Goal: Communication & Community: Answer question/provide support

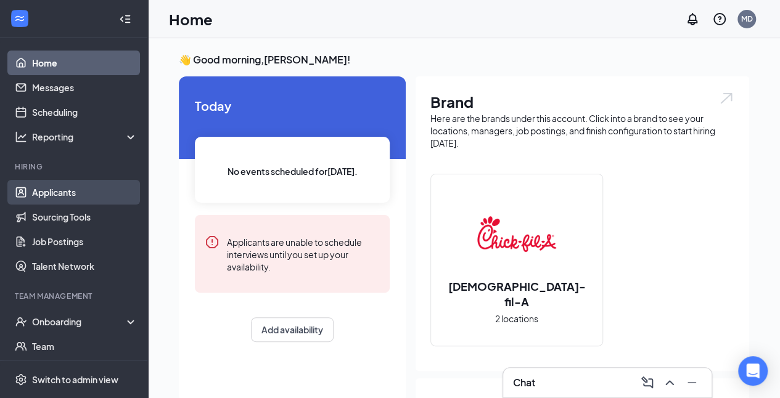
click at [68, 190] on link "Applicants" at bounding box center [84, 192] width 105 height 25
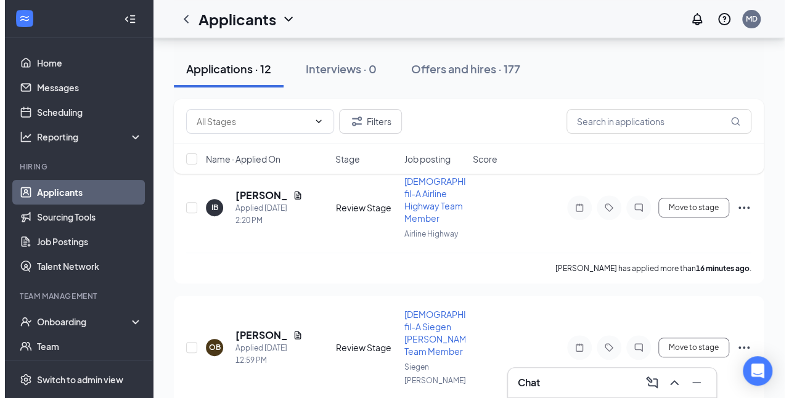
scroll to position [146, 0]
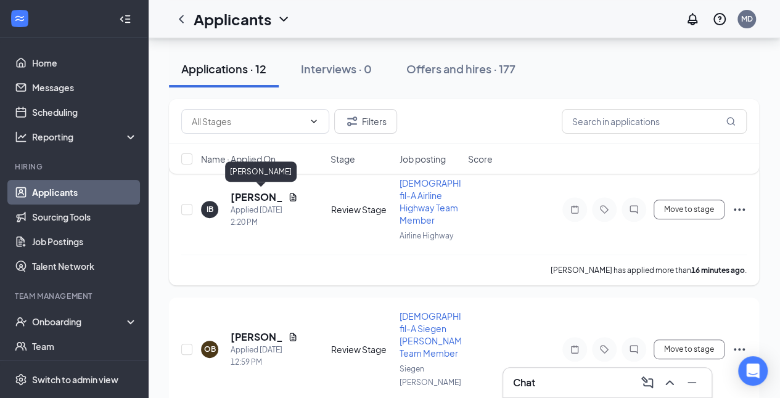
click at [257, 197] on h5 "[PERSON_NAME]" at bounding box center [257, 198] width 52 height 14
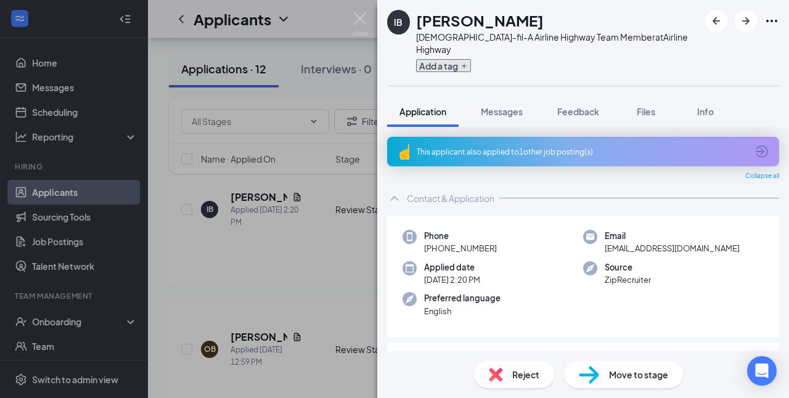
click at [462, 59] on button "Add a tag" at bounding box center [443, 65] width 55 height 13
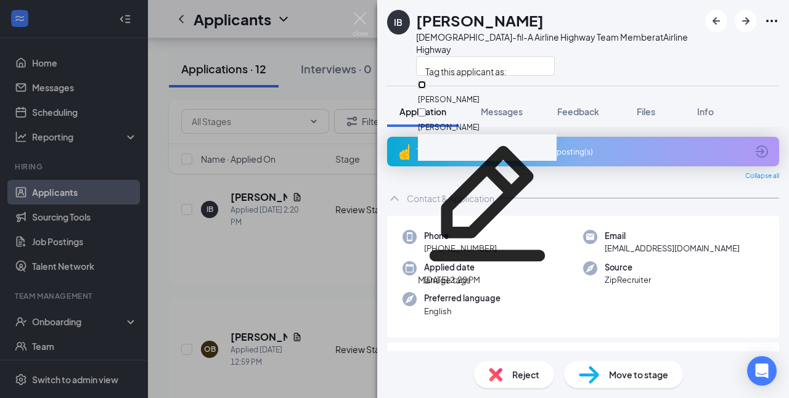
click at [426, 85] on input "[PERSON_NAME]" at bounding box center [422, 85] width 8 height 8
checkbox input "true"
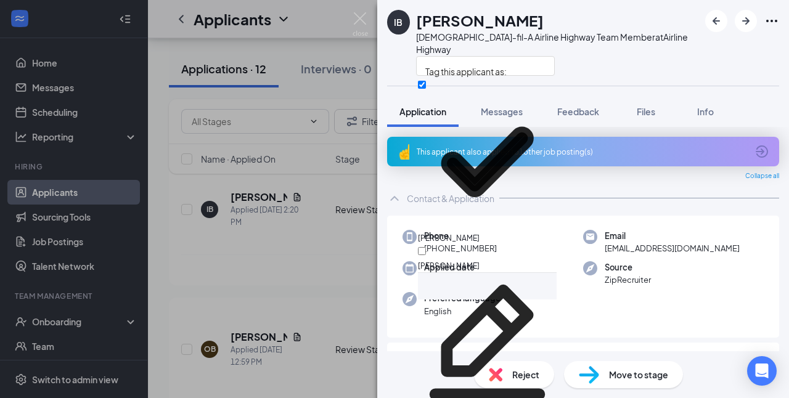
click at [634, 58] on div at bounding box center [557, 66] width 283 height 20
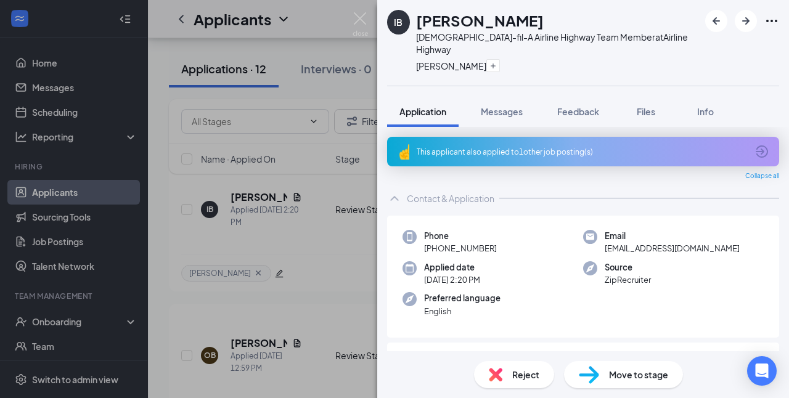
click at [583, 147] on div "This applicant also applied to 1 other job posting(s)" at bounding box center [582, 152] width 331 height 10
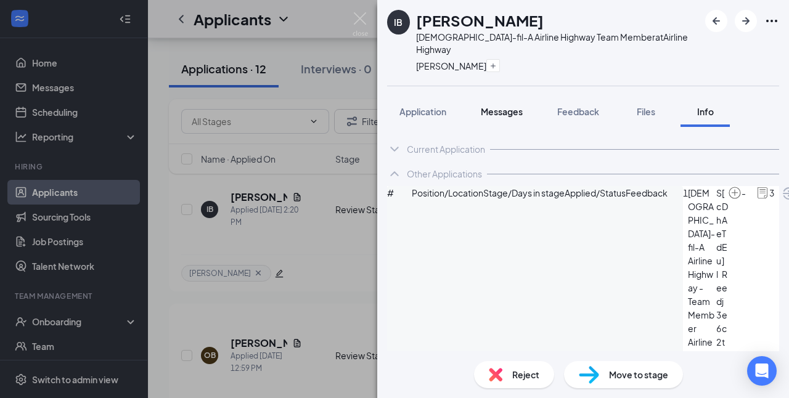
click at [509, 106] on span "Messages" at bounding box center [502, 111] width 42 height 11
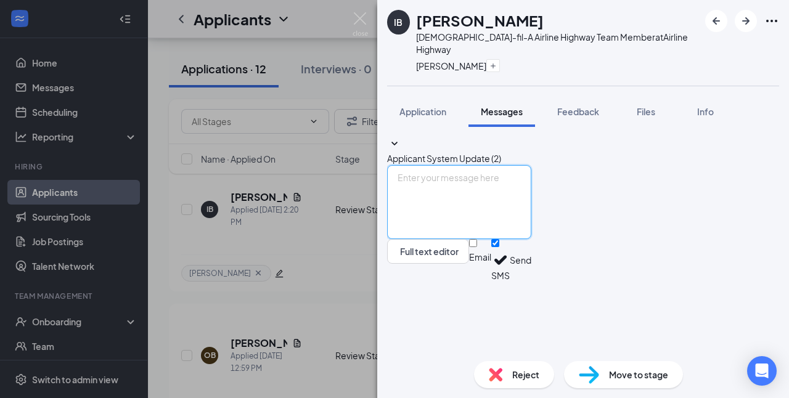
click at [519, 239] on textarea at bounding box center [459, 202] width 144 height 74
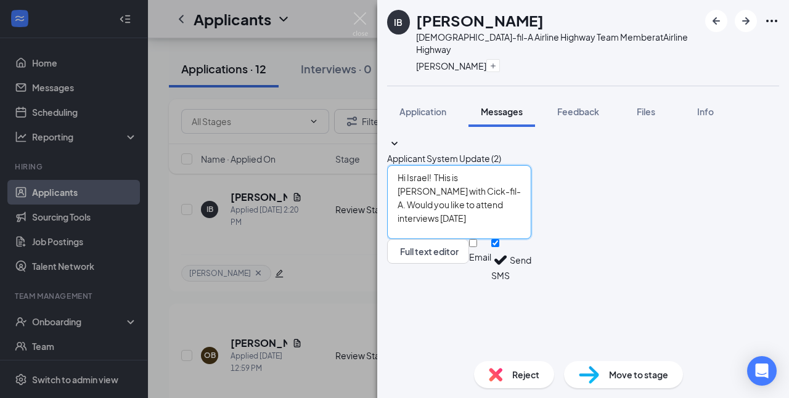
click at [532, 239] on textarea "Hi Israel! THis is [PERSON_NAME] with Cick-fil-A. Would you like to attend inte…" at bounding box center [459, 202] width 144 height 74
click at [464, 239] on textarea "Hi Israel! THis is [PERSON_NAME] with [DEMOGRAPHIC_DATA]-fil-A. Would you like …" at bounding box center [459, 202] width 144 height 74
click at [455, 239] on textarea "Hi Israel! This is [PERSON_NAME] with [DEMOGRAPHIC_DATA]-fil-A. Would you like …" at bounding box center [459, 202] width 144 height 74
click at [532, 239] on textarea "Hi Israel! This is [PERSON_NAME] with [DEMOGRAPHIC_DATA]-fil-A. Would you like …" at bounding box center [459, 202] width 144 height 74
type textarea "Hi Israel! This is [PERSON_NAME] with [DEMOGRAPHIC_DATA]-fil-A. Would you like …"
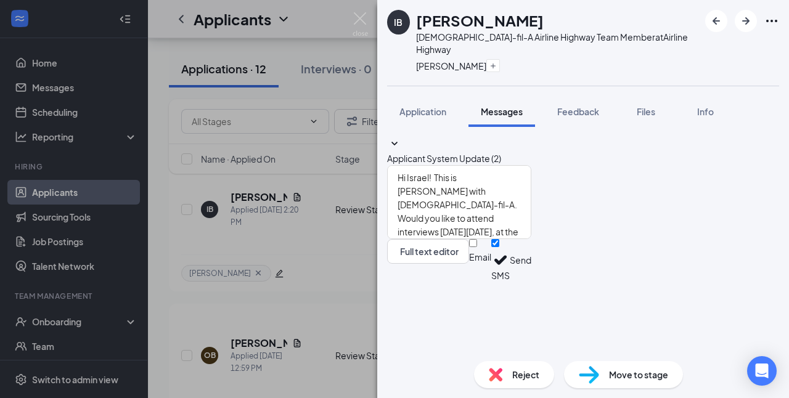
click at [532, 282] on button "Send" at bounding box center [521, 260] width 22 height 43
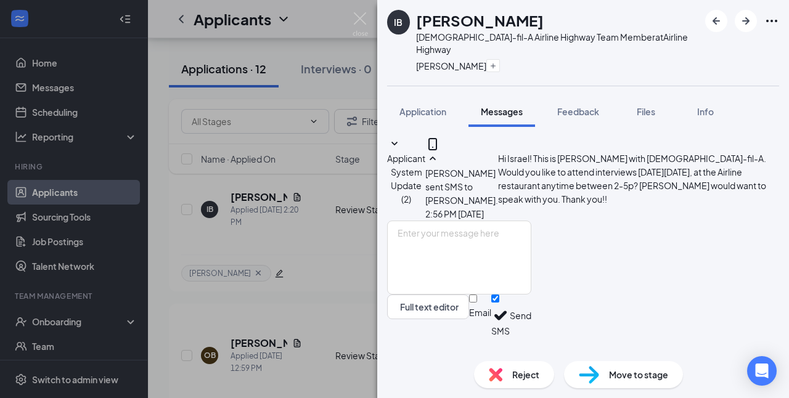
scroll to position [54, 0]
click at [363, 19] on img at bounding box center [360, 24] width 15 height 24
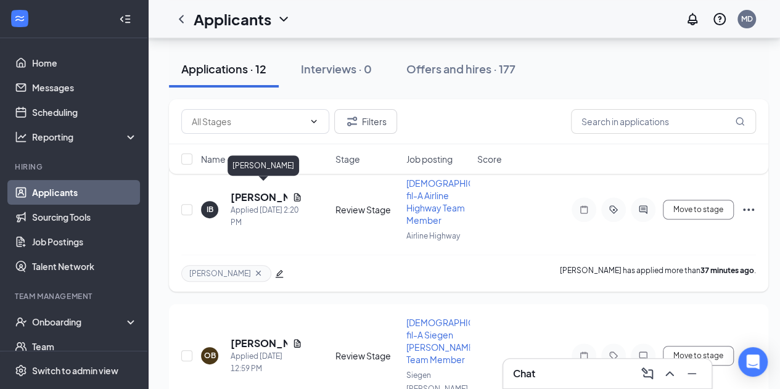
click at [252, 191] on h5 "[PERSON_NAME]" at bounding box center [259, 198] width 57 height 14
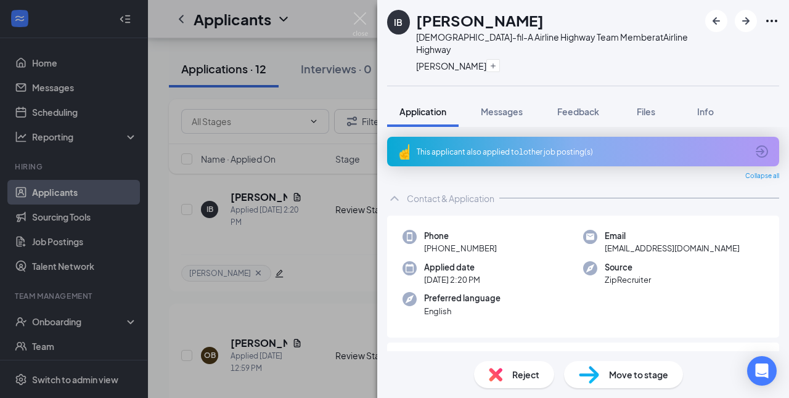
click at [583, 106] on span "Feedback" at bounding box center [579, 111] width 42 height 11
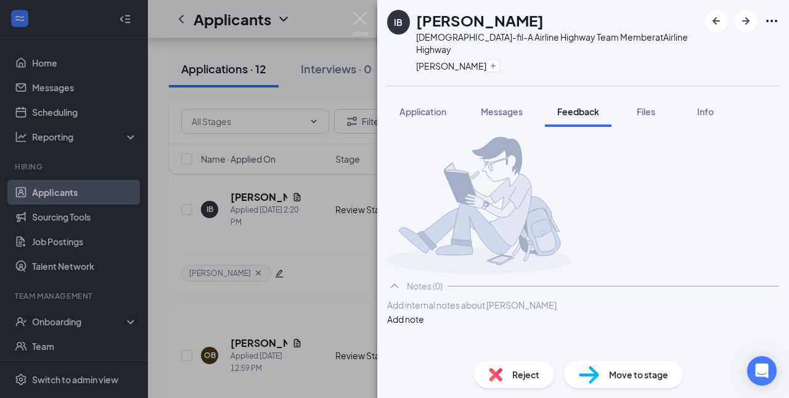
scroll to position [19, 0]
click at [559, 312] on div at bounding box center [583, 305] width 391 height 13
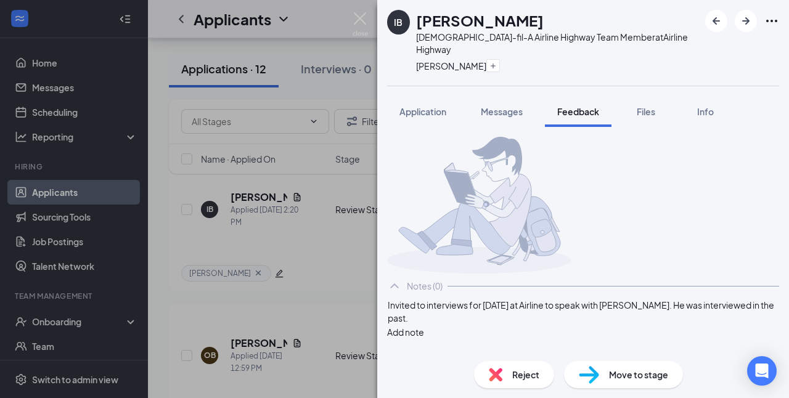
click at [424, 326] on button "Add note" at bounding box center [405, 333] width 37 height 14
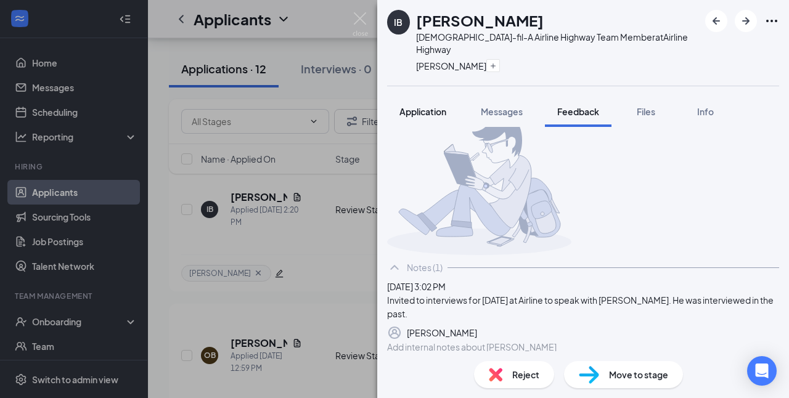
click at [437, 106] on span "Application" at bounding box center [423, 111] width 47 height 11
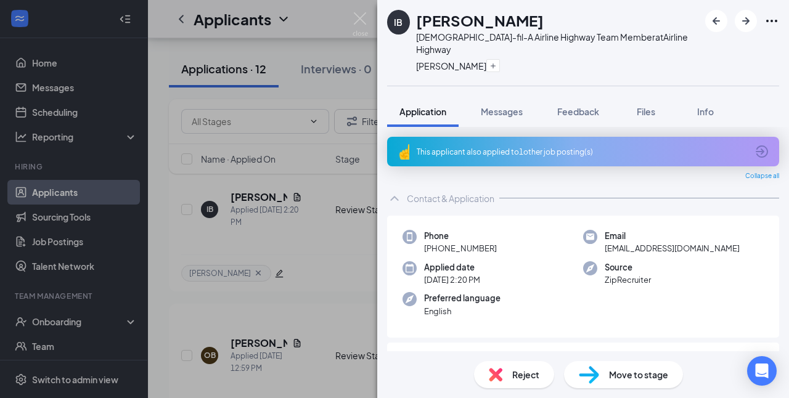
click at [542, 147] on div "This applicant also applied to 1 other job posting(s)" at bounding box center [582, 152] width 331 height 10
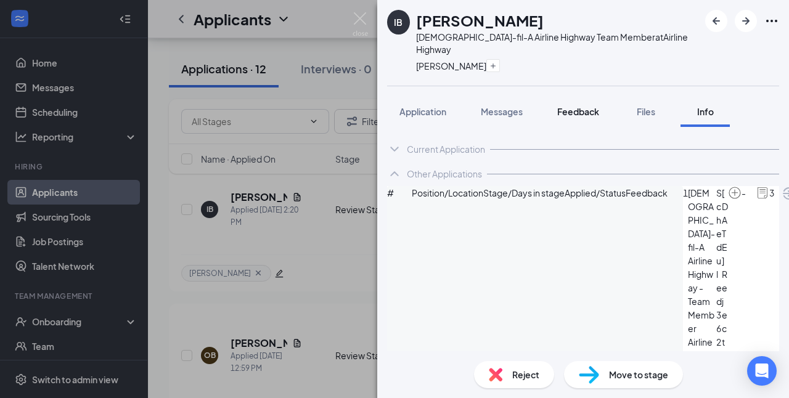
click at [566, 106] on span "Feedback" at bounding box center [579, 111] width 42 height 11
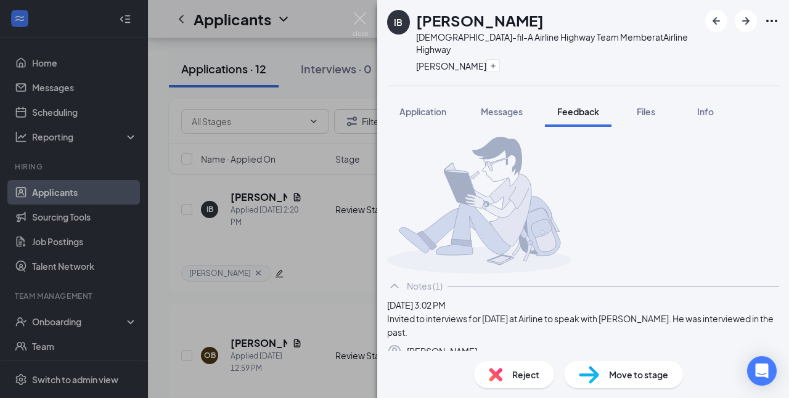
scroll to position [130, 0]
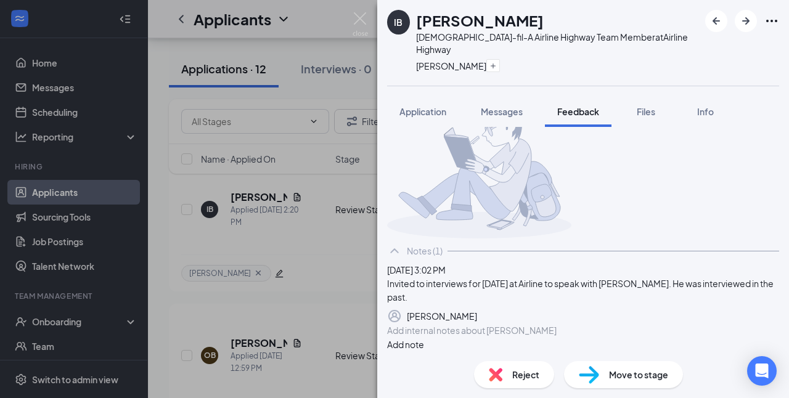
click at [490, 319] on icon "Pen" at bounding box center [485, 324] width 10 height 10
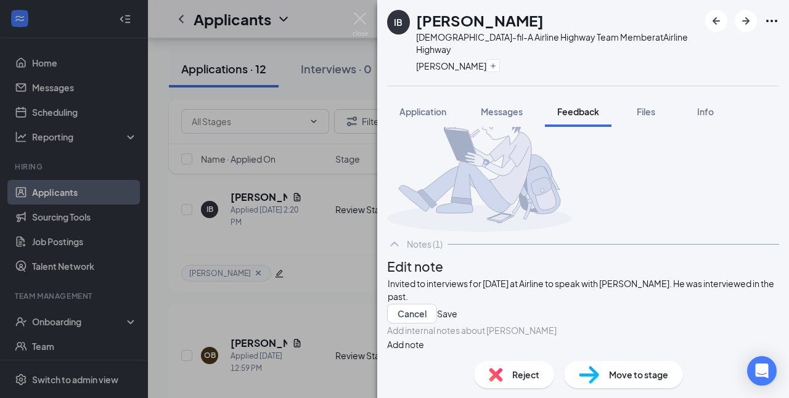
click at [508, 278] on span "Invited to interviews for [DATE] at Airline to speak with [PERSON_NAME]. He was…" at bounding box center [582, 290] width 388 height 24
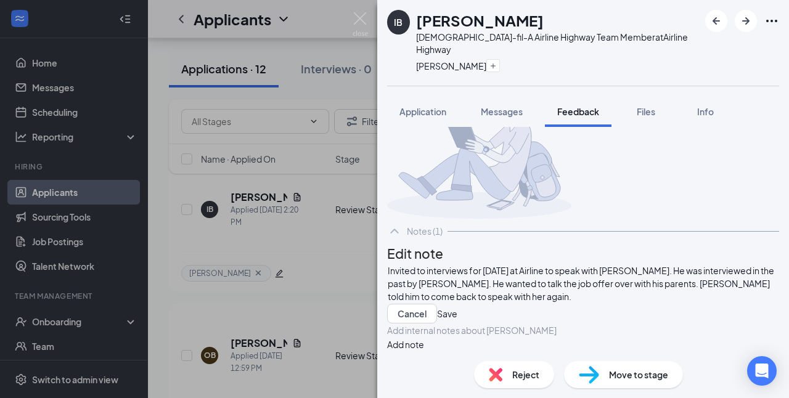
click at [458, 311] on button "Save" at bounding box center [447, 314] width 20 height 20
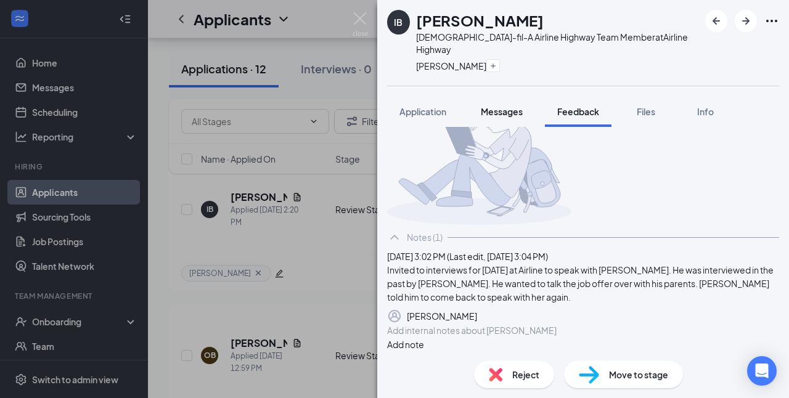
click at [501, 96] on button "Messages" at bounding box center [502, 111] width 67 height 31
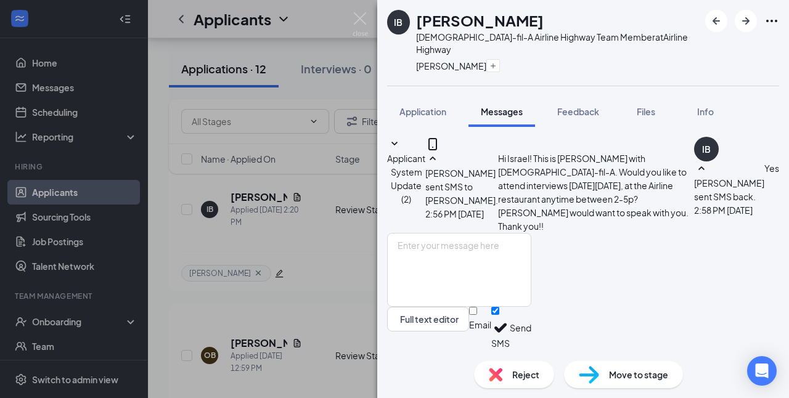
scroll to position [121, 0]
click at [522, 268] on textarea at bounding box center [459, 270] width 144 height 74
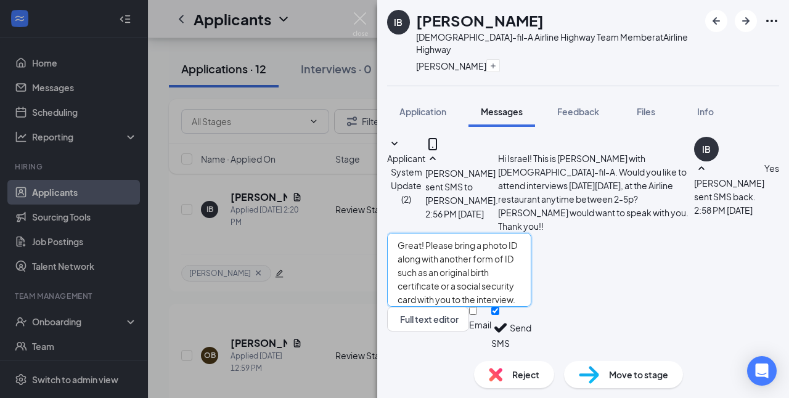
click at [532, 264] on textarea "Great! Please bring a photo ID along with another form of ID such as an origina…" at bounding box center [459, 270] width 144 height 74
click at [497, 276] on textarea "Great! Please bring a photo ID along with another form of ID such as an origina…" at bounding box center [459, 270] width 144 height 74
type textarea "Great! Please bring a photo ID along with another form of ID such as an origina…"
click at [532, 326] on button "Send" at bounding box center [521, 328] width 22 height 43
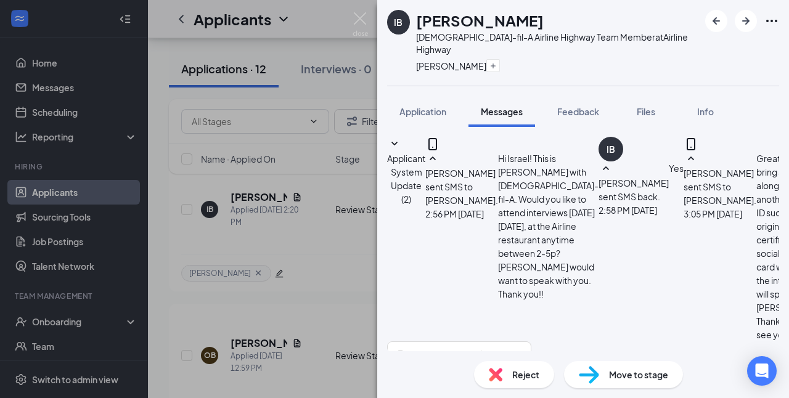
scroll to position [241, 0]
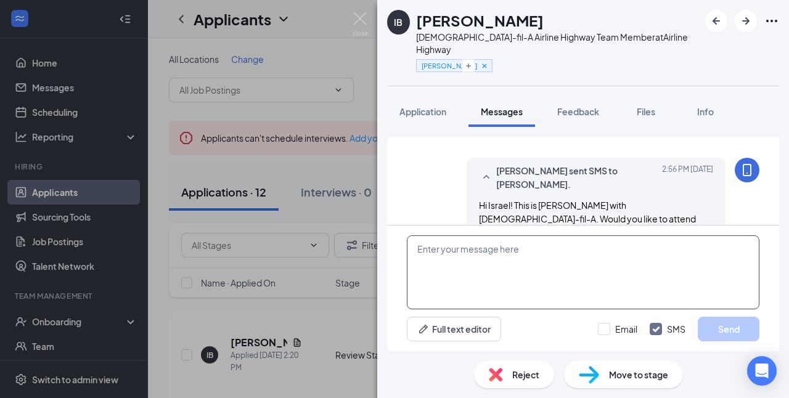
scroll to position [241, 0]
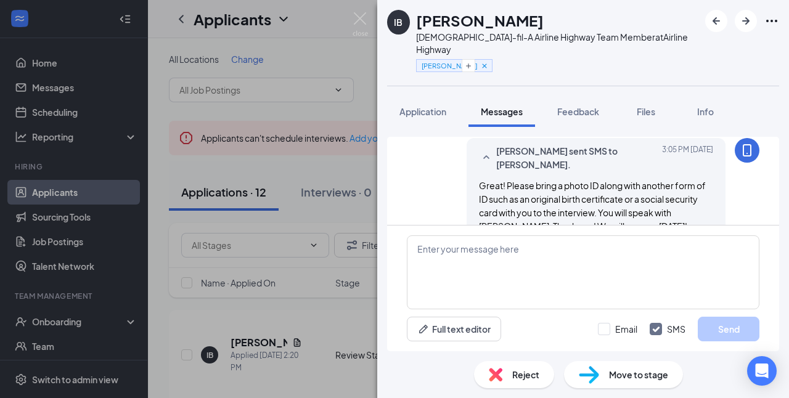
click at [365, 12] on div "IB Israel Brumfield Chick-fil-A Airline Highway Team Member at Airline Highway …" at bounding box center [394, 199] width 789 height 398
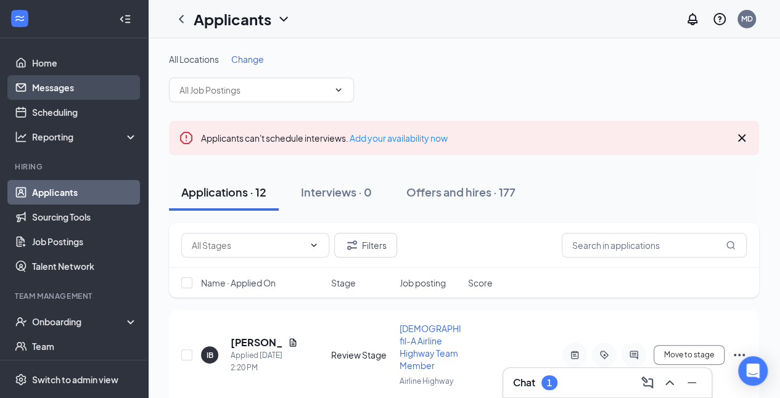
click at [67, 88] on link "Messages" at bounding box center [84, 87] width 105 height 25
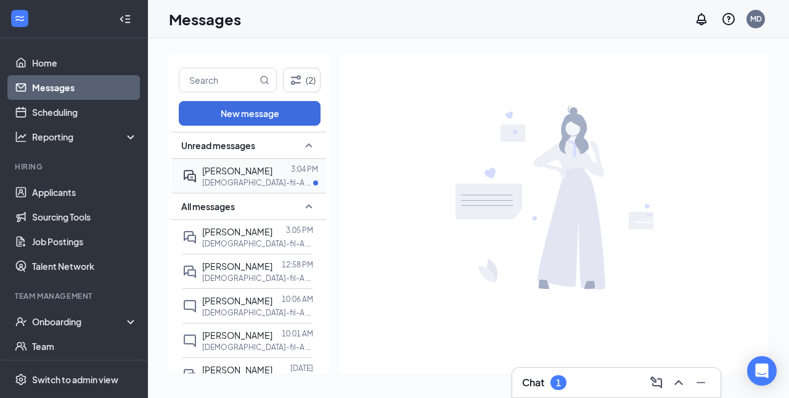
click at [275, 173] on div at bounding box center [282, 171] width 19 height 14
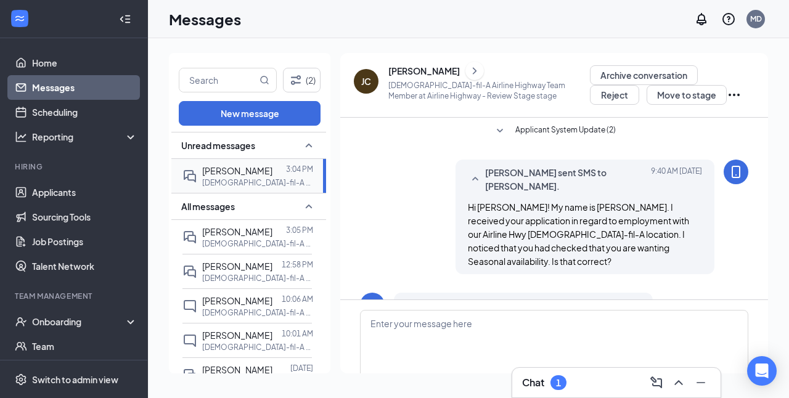
scroll to position [52, 0]
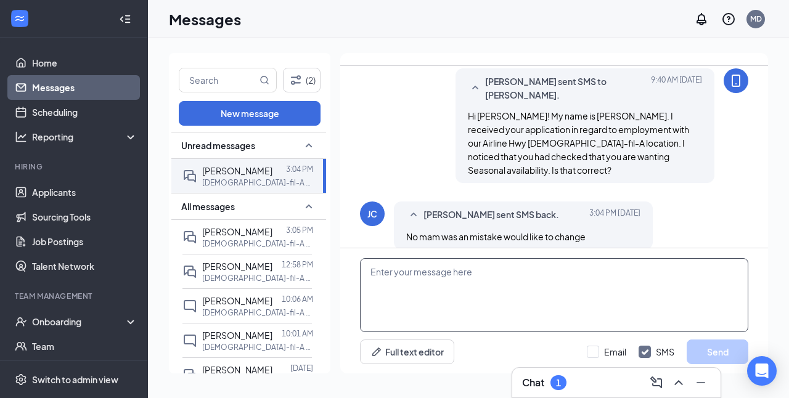
click at [486, 277] on textarea at bounding box center [554, 295] width 389 height 74
type textarea "A"
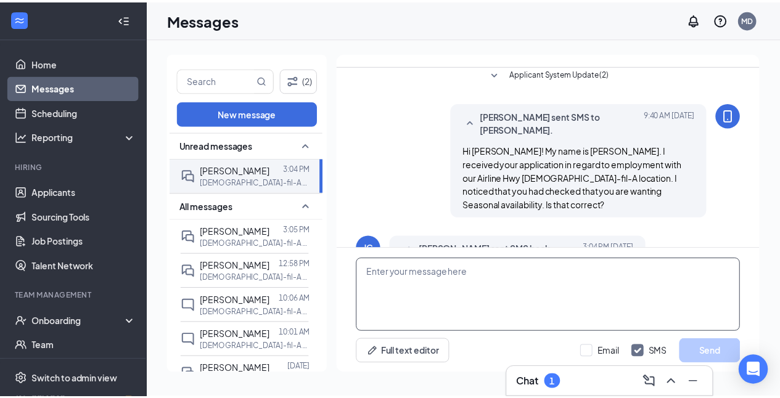
scroll to position [0, 0]
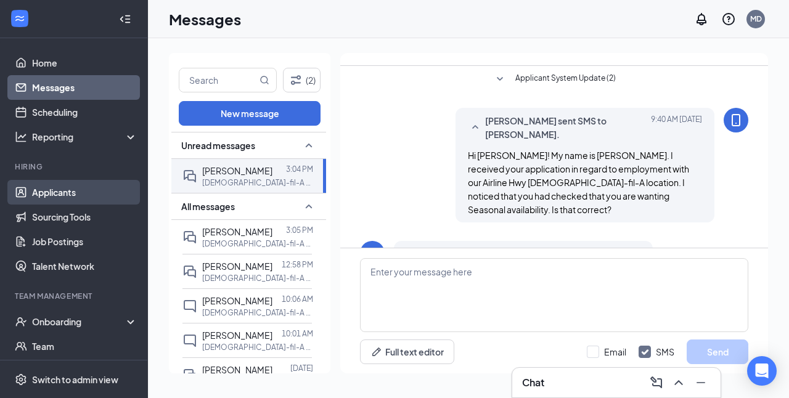
click at [51, 195] on link "Applicants" at bounding box center [84, 192] width 105 height 25
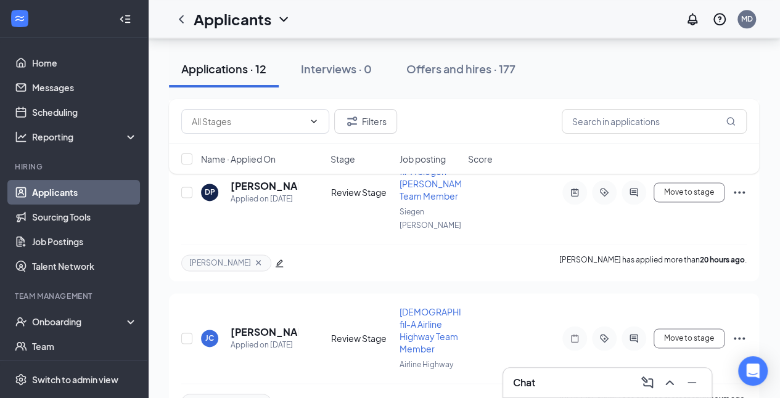
scroll to position [746, 0]
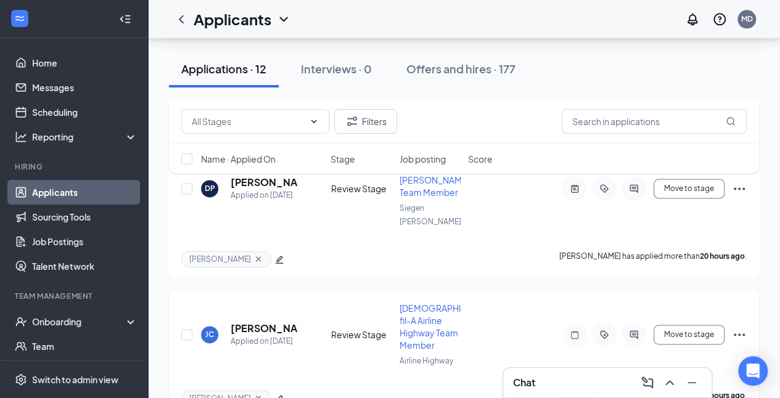
click at [244, 336] on div "Applied on [DATE]" at bounding box center [264, 342] width 67 height 12
click at [251, 322] on h5 "[PERSON_NAME]" at bounding box center [264, 329] width 67 height 14
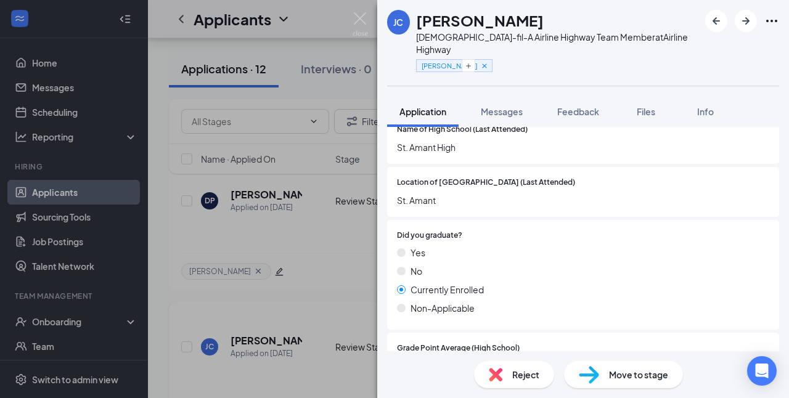
scroll to position [1800, 0]
click at [513, 105] on div "Messages" at bounding box center [502, 111] width 42 height 12
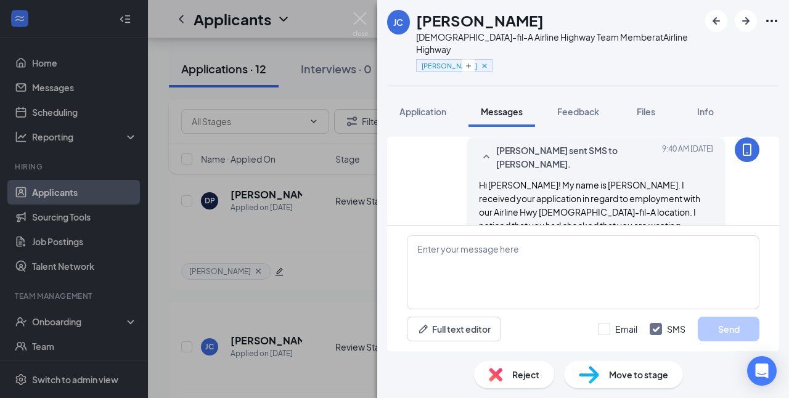
scroll to position [121, 0]
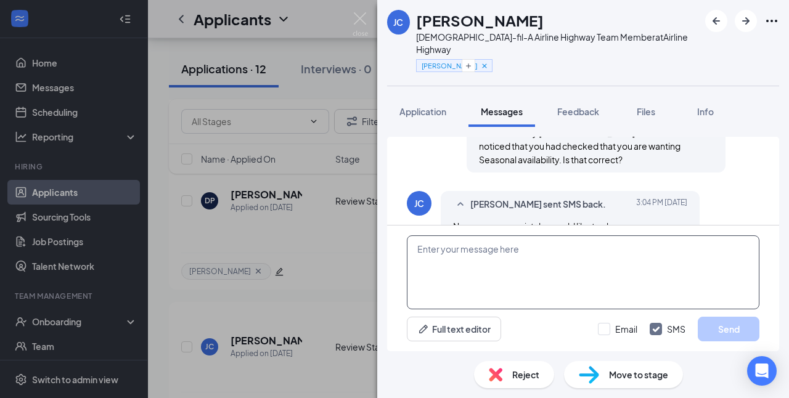
click at [487, 264] on textarea at bounding box center [583, 273] width 353 height 74
click at [524, 248] on textarea "You would like to work Partime all year?" at bounding box center [583, 273] width 353 height 74
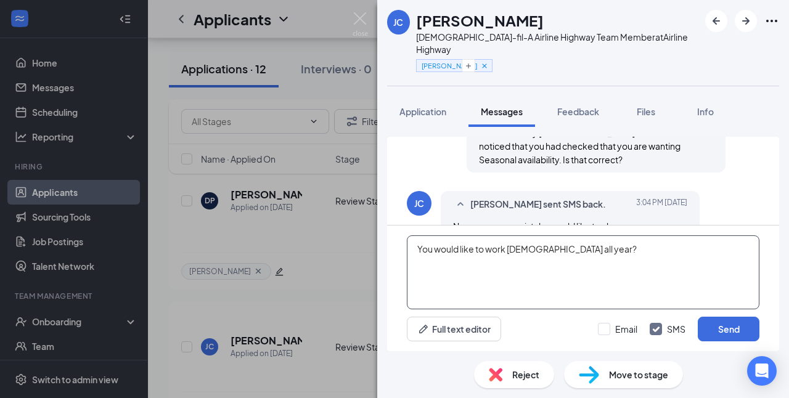
click at [529, 251] on textarea "You would like to work Part time all year?" at bounding box center [583, 273] width 353 height 74
type textarea "You would like to work Part Time all year?"
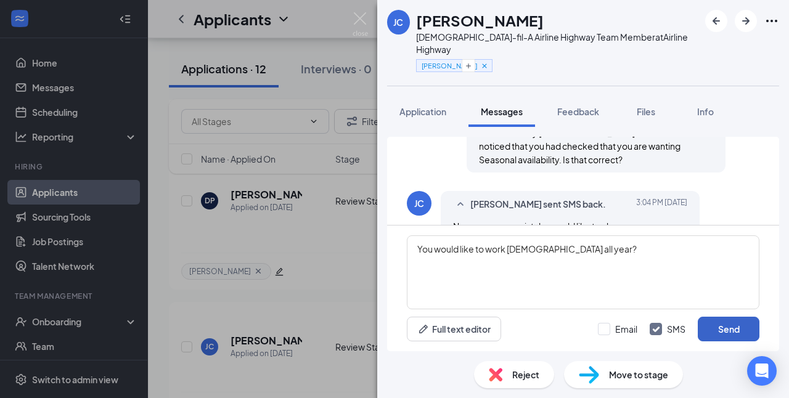
click at [724, 324] on button "Send" at bounding box center [729, 329] width 62 height 25
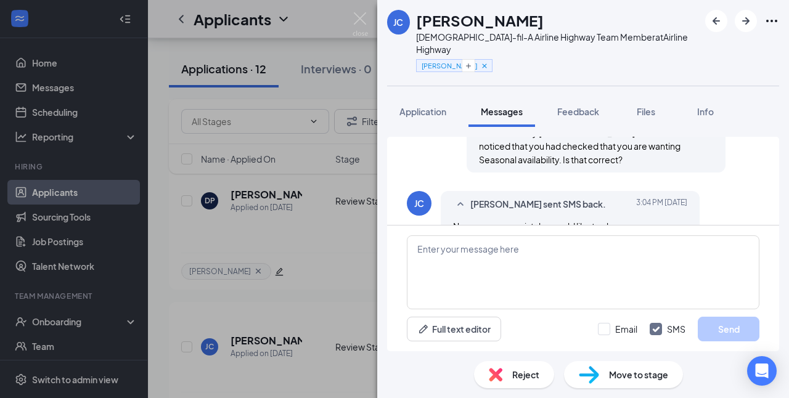
scroll to position [200, 0]
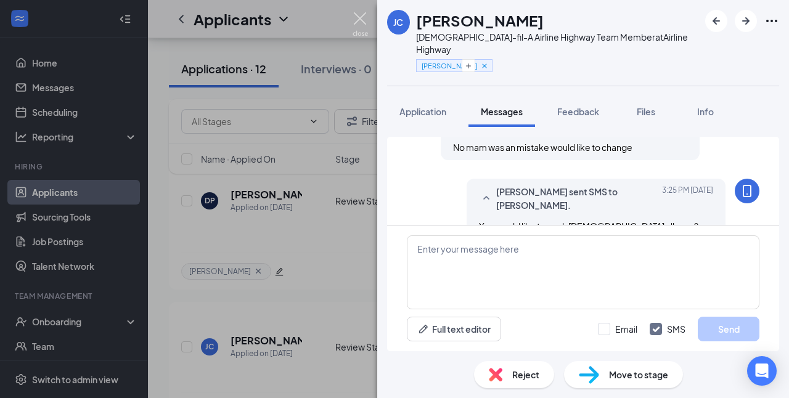
click at [358, 13] on img at bounding box center [360, 24] width 15 height 24
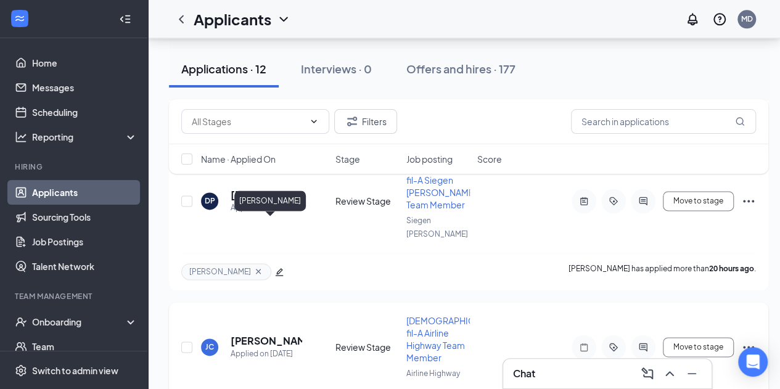
click at [257, 334] on h5 "[PERSON_NAME]" at bounding box center [267, 341] width 72 height 14
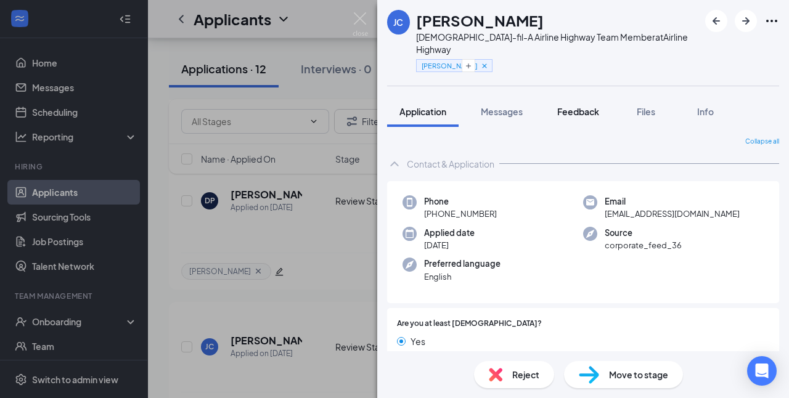
click at [581, 106] on span "Feedback" at bounding box center [579, 111] width 42 height 11
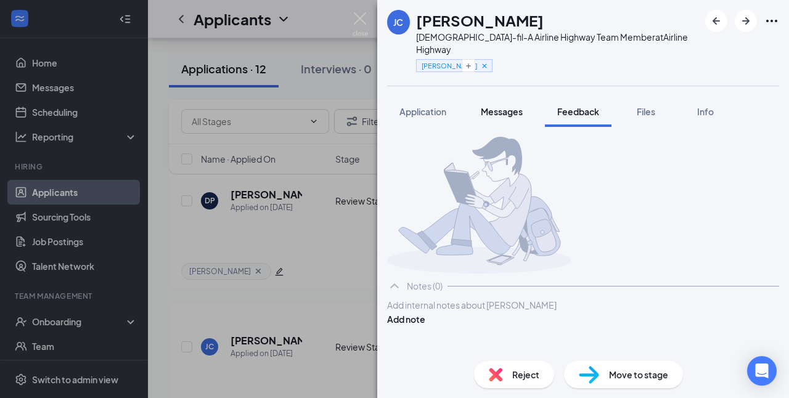
click at [506, 106] on span "Messages" at bounding box center [502, 111] width 42 height 11
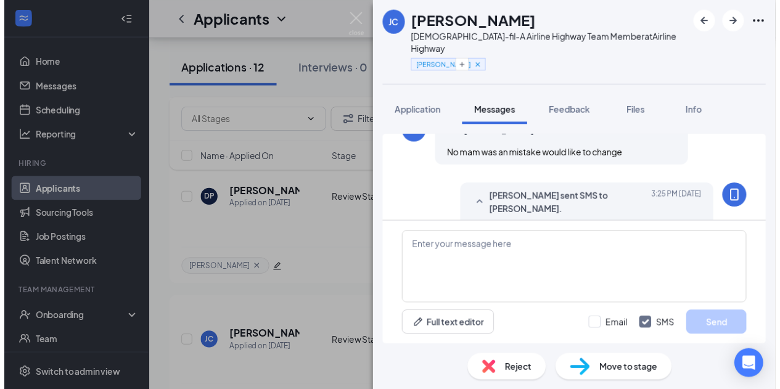
scroll to position [200, 0]
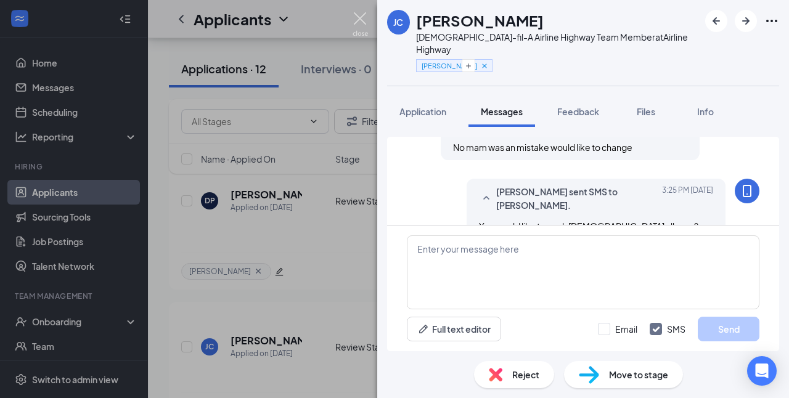
click at [361, 17] on img at bounding box center [360, 24] width 15 height 24
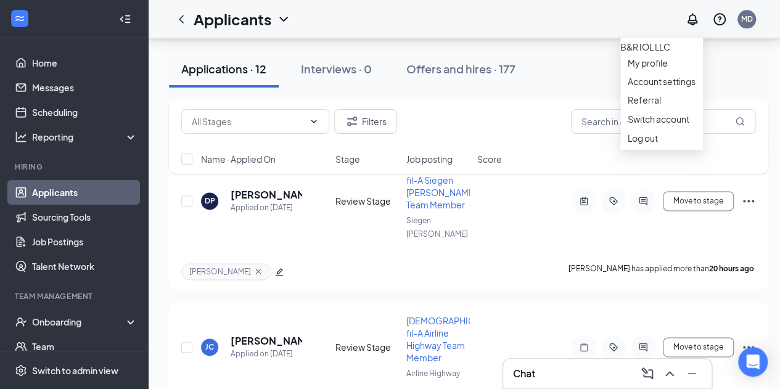
click at [752, 21] on div "MD" at bounding box center [747, 19] width 12 height 10
click at [637, 144] on div "Log out" at bounding box center [662, 138] width 68 height 12
